Goal: Transaction & Acquisition: Purchase product/service

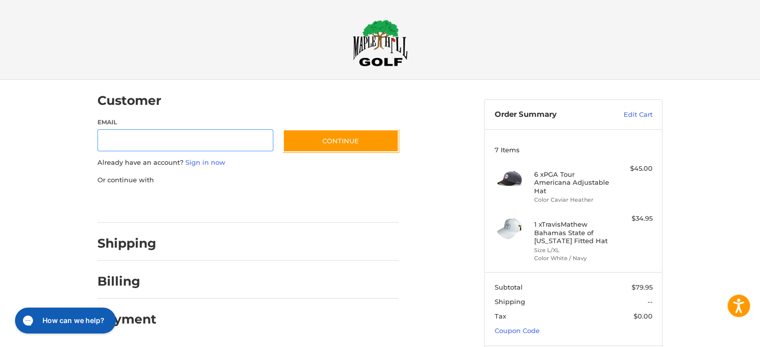
click at [209, 138] on input "Email" at bounding box center [185, 140] width 176 height 22
type input "**********"
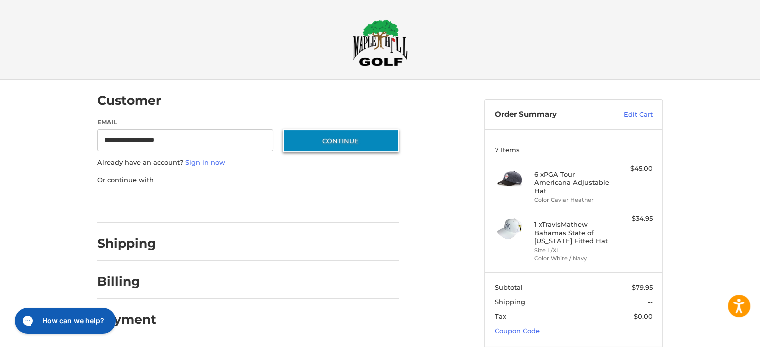
click at [361, 145] on button "Continue" at bounding box center [341, 140] width 116 height 23
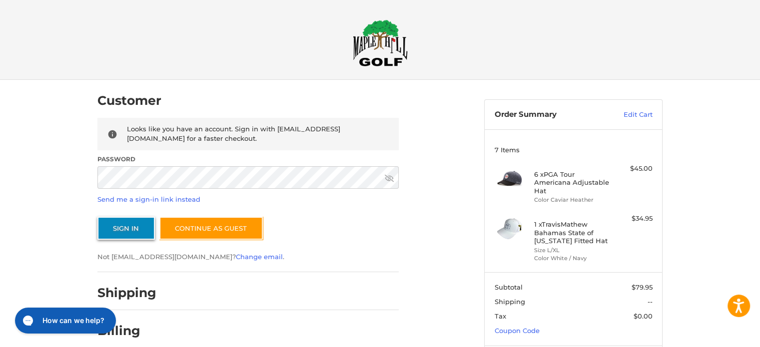
click at [118, 231] on button "Sign In" at bounding box center [125, 228] width 57 height 23
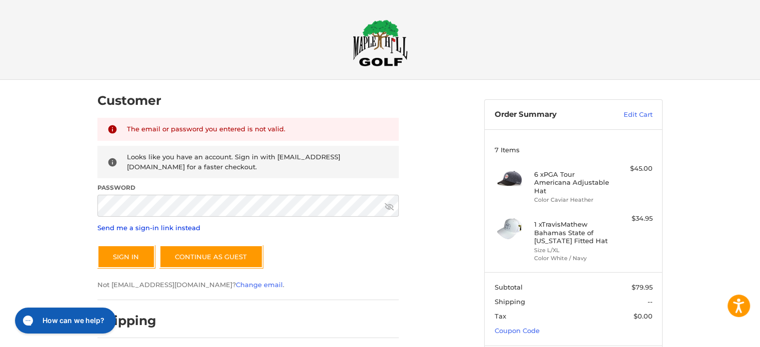
click at [131, 229] on link "Send me a sign-in link instead" at bounding box center [148, 228] width 103 height 8
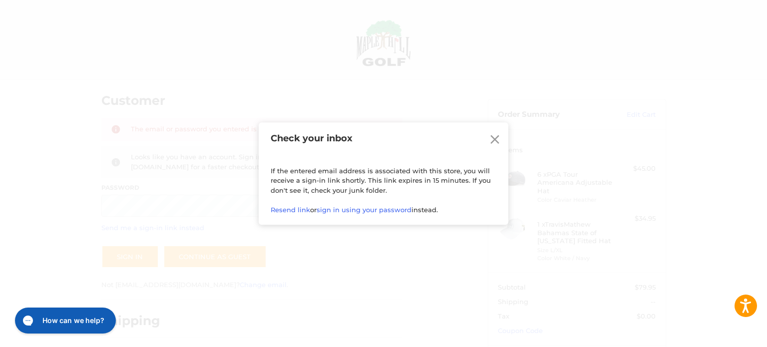
click at [493, 143] on icon at bounding box center [495, 139] width 15 height 15
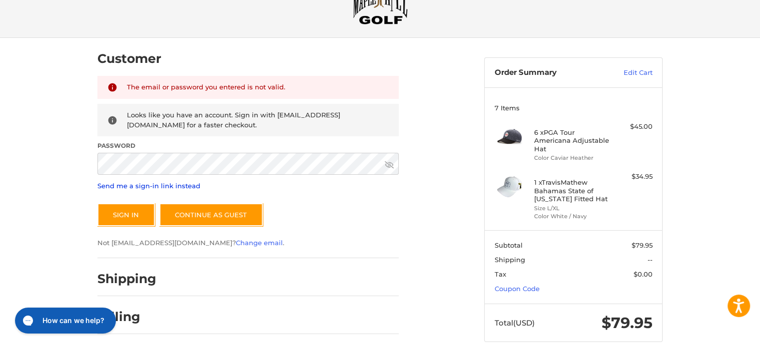
scroll to position [76, 0]
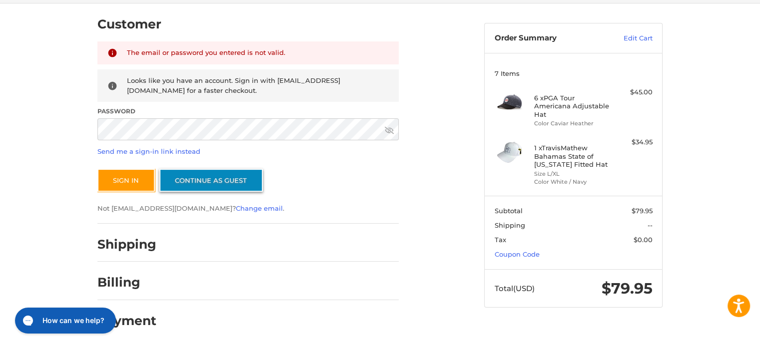
click at [212, 180] on link "Continue as guest" at bounding box center [210, 180] width 103 height 23
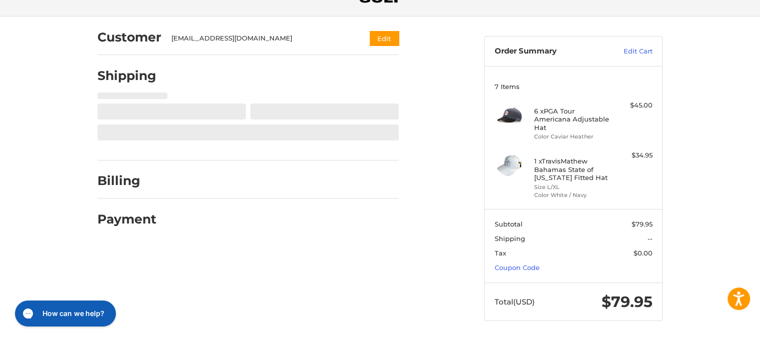
select select "**"
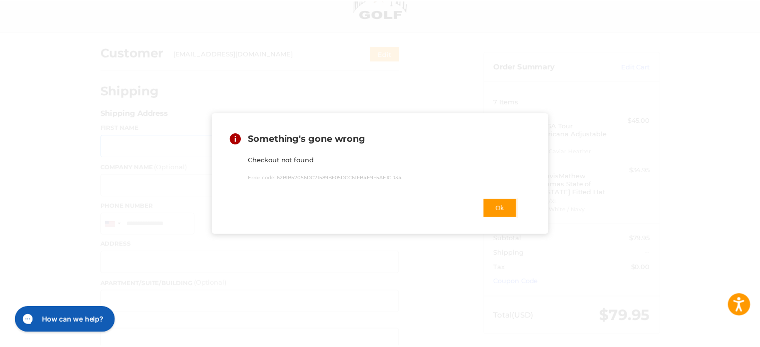
scroll to position [48, 0]
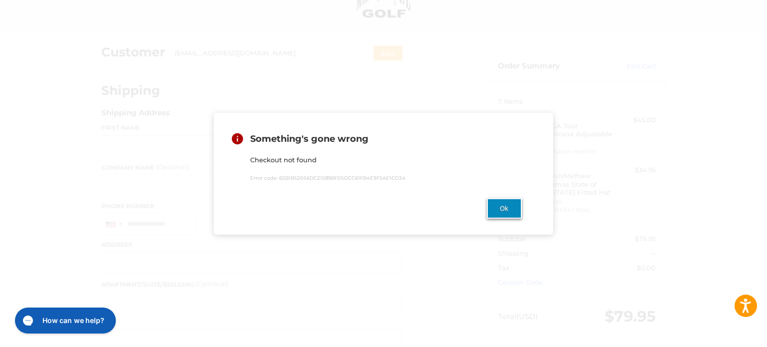
click at [497, 213] on button "Ok" at bounding box center [504, 208] width 35 height 20
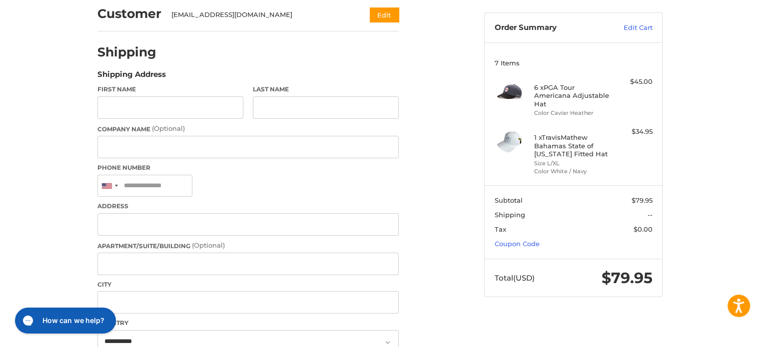
scroll to position [0, 0]
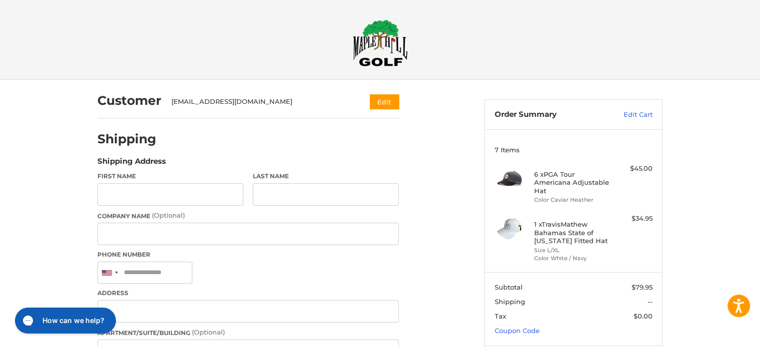
click at [379, 41] on img at bounding box center [380, 42] width 55 height 47
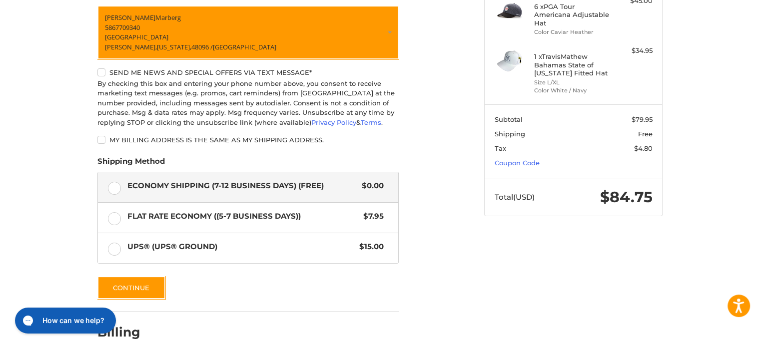
scroll to position [169, 0]
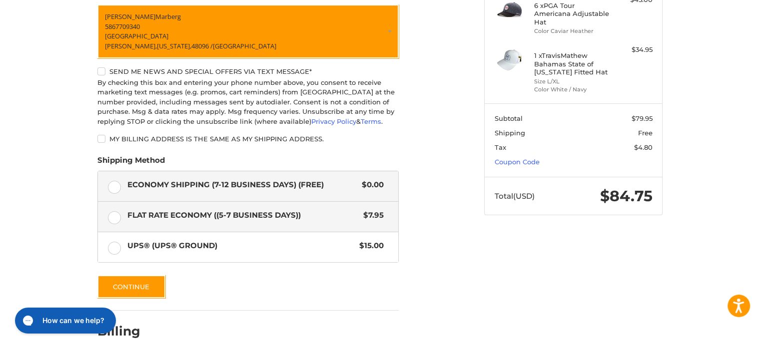
click at [114, 217] on label "Flat Rate Economy ((5-7 Business Days)) $7.95" at bounding box center [248, 217] width 300 height 30
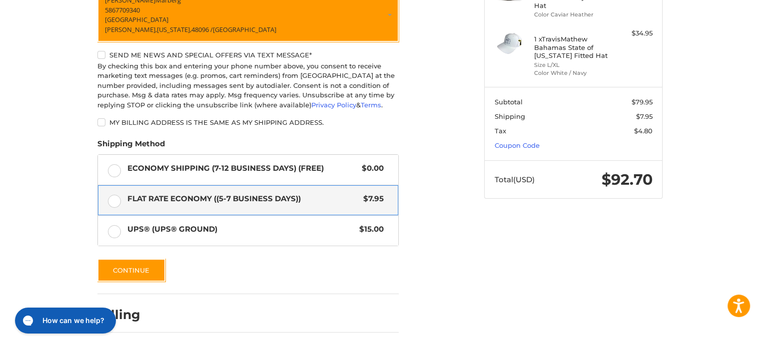
scroll to position [219, 0]
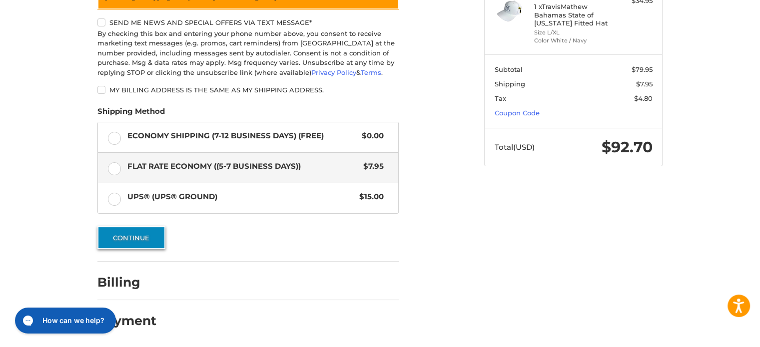
click at [127, 237] on button "Continue" at bounding box center [131, 237] width 68 height 23
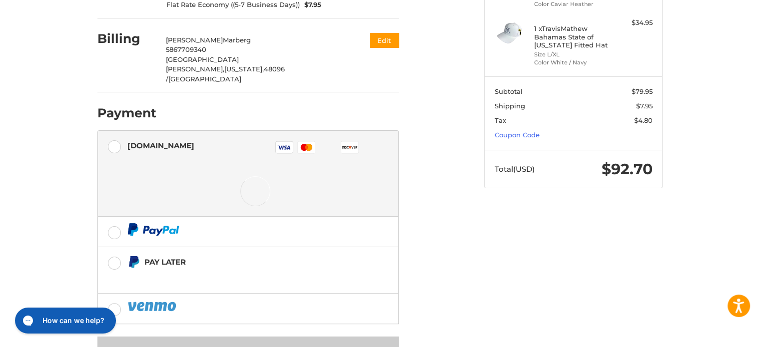
scroll to position [197, 0]
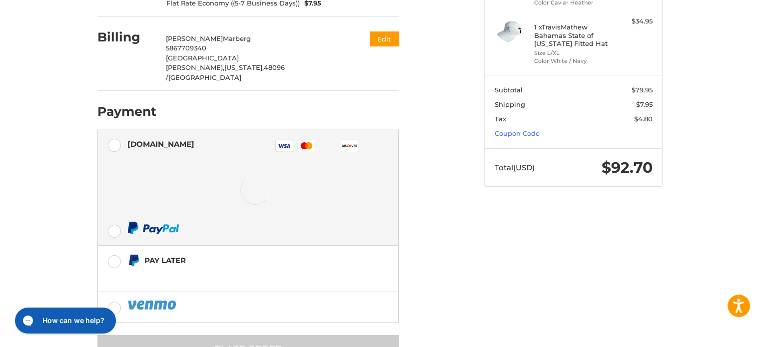
click at [113, 217] on label at bounding box center [248, 230] width 300 height 30
click at [114, 215] on label at bounding box center [248, 230] width 300 height 30
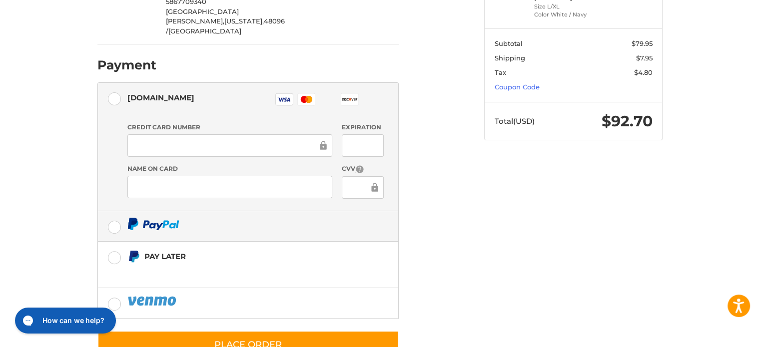
scroll to position [245, 0]
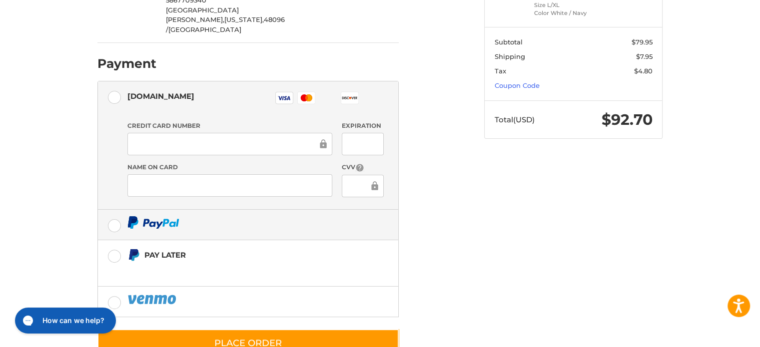
click at [113, 210] on label at bounding box center [248, 225] width 300 height 30
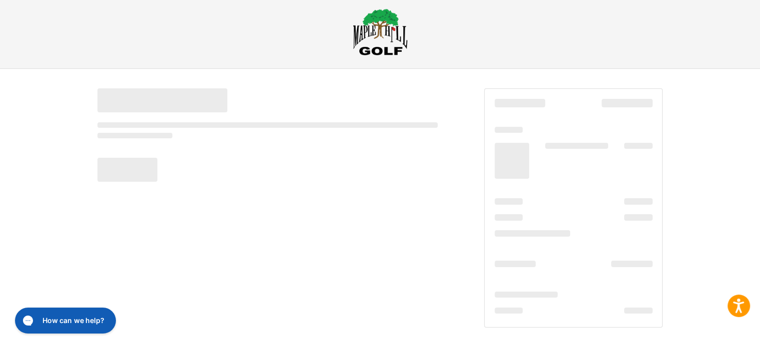
scroll to position [11, 0]
